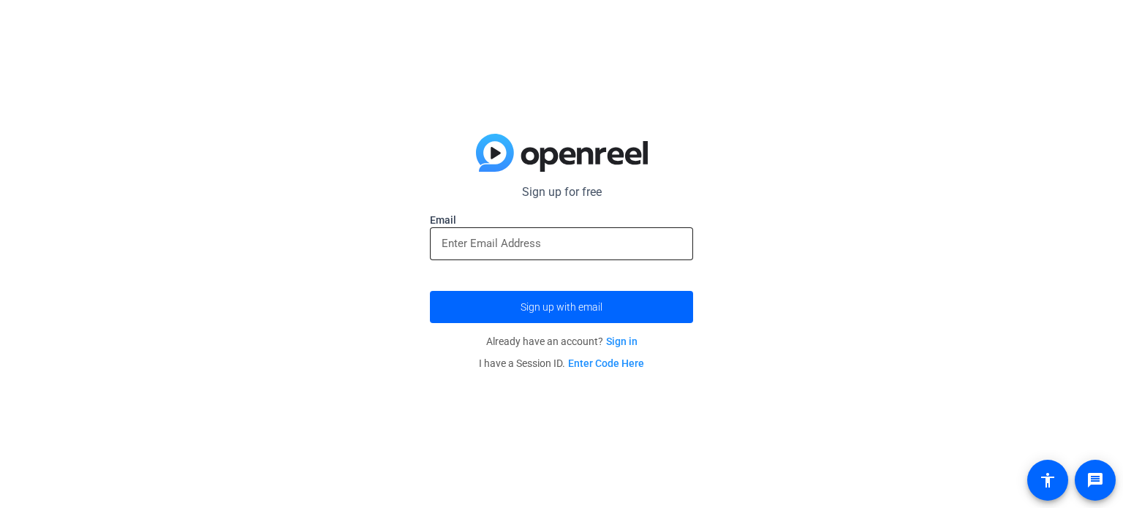
click at [508, 233] on div at bounding box center [562, 243] width 240 height 33
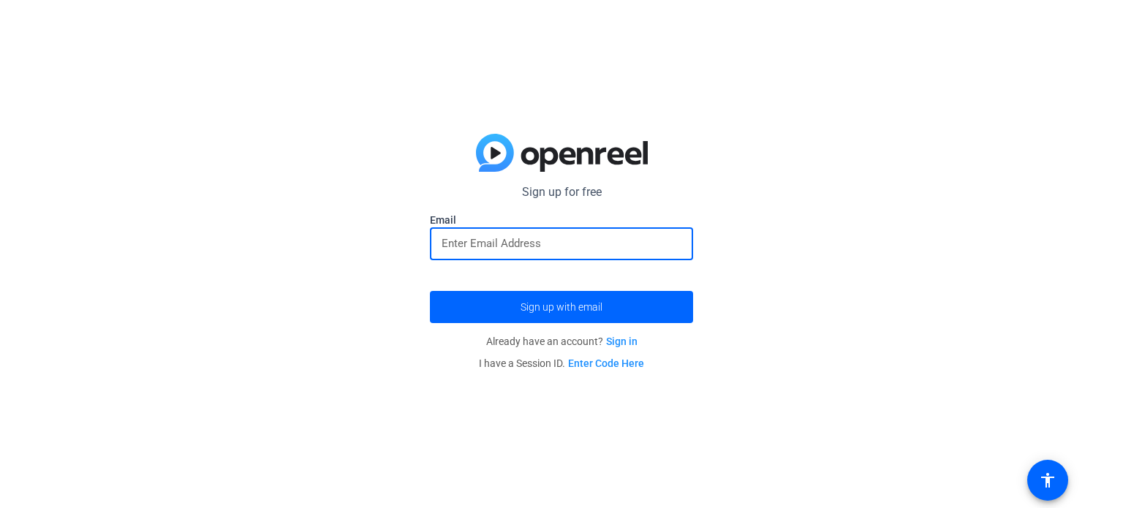
click at [501, 246] on input "email" at bounding box center [562, 244] width 240 height 18
type input "[EMAIL_ADDRESS][DOMAIN_NAME]"
click at [506, 295] on span "submit" at bounding box center [561, 307] width 263 height 35
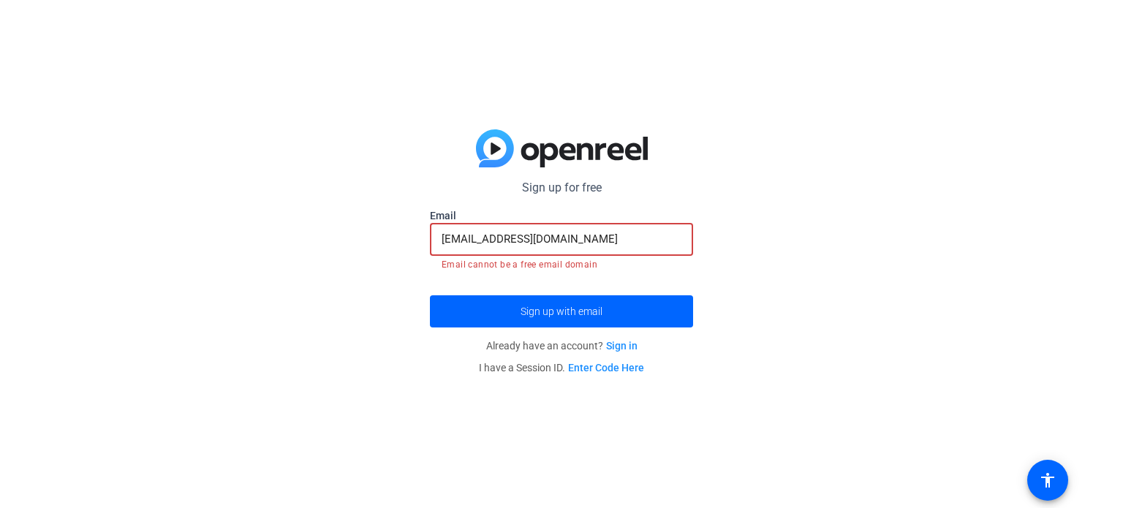
drag, startPoint x: 603, startPoint y: 239, endPoint x: 183, endPoint y: 233, distance: 420.5
click at [183, 233] on div "Sign up for free Email [EMAIL_ADDRESS][DOMAIN_NAME] Email cannot be a free emai…" at bounding box center [561, 254] width 1123 height 508
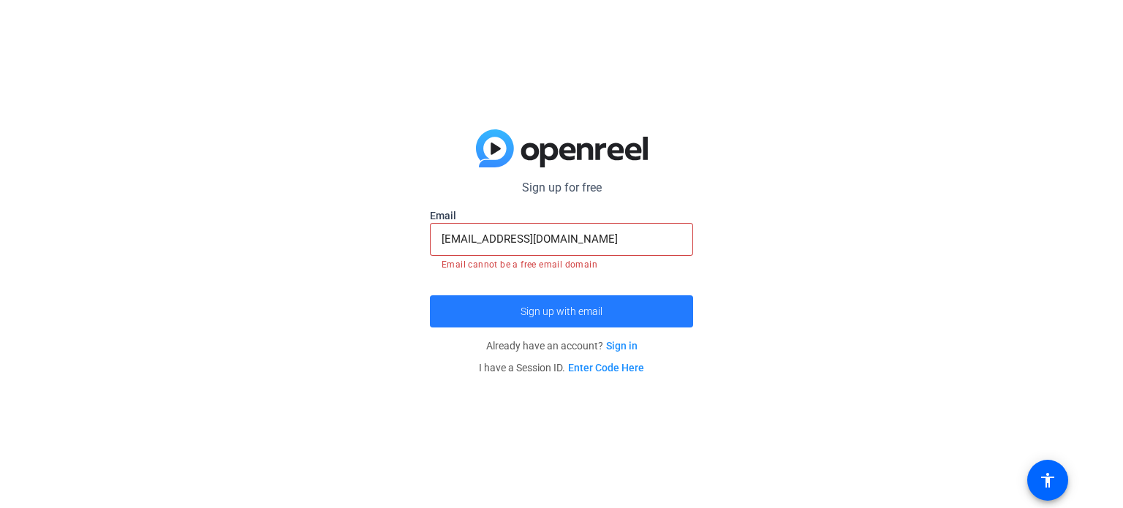
click at [543, 317] on span "submit" at bounding box center [561, 311] width 263 height 35
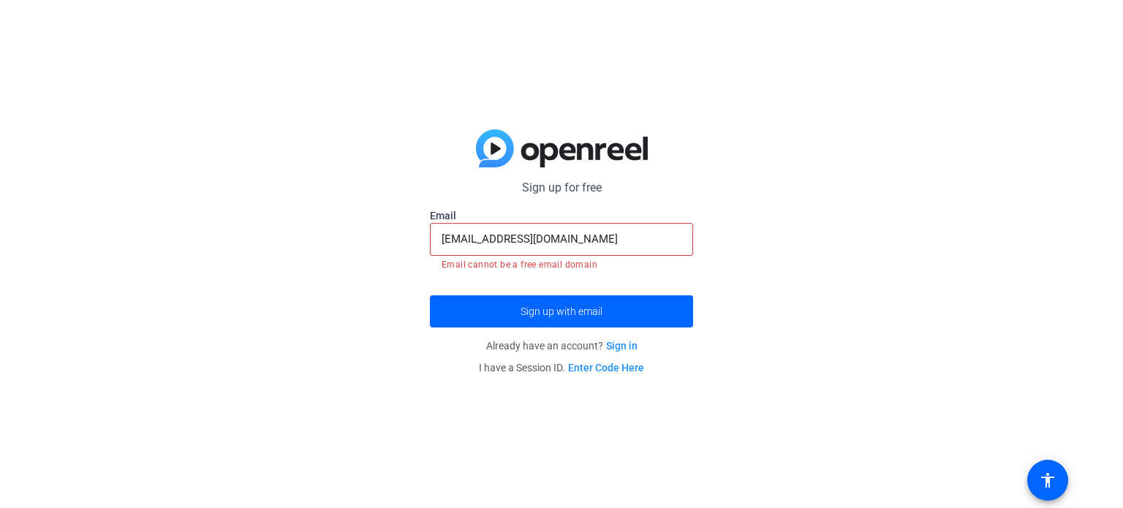
click at [611, 239] on input "[EMAIL_ADDRESS][DOMAIN_NAME]" at bounding box center [562, 239] width 240 height 18
click at [772, 257] on div "Sign up for free Email [EMAIL_ADDRESS][DOMAIN_NAME] Email cannot be a free emai…" at bounding box center [561, 254] width 1123 height 508
